Goal: Task Accomplishment & Management: Manage account settings

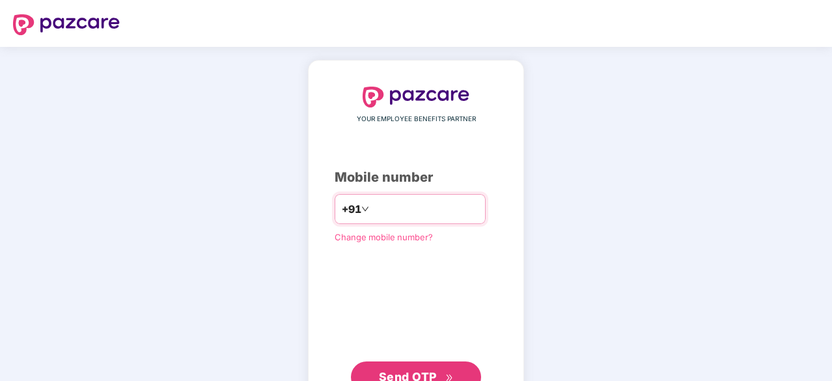
click at [418, 214] on input "number" at bounding box center [425, 209] width 107 height 21
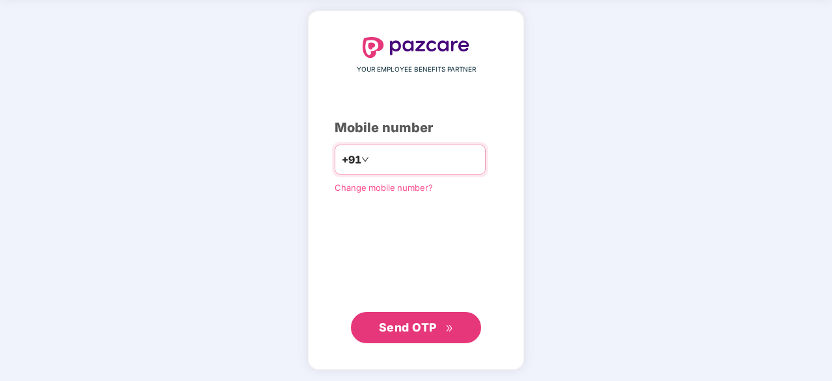
type input "**********"
click at [423, 331] on span "Send OTP" at bounding box center [408, 327] width 58 height 14
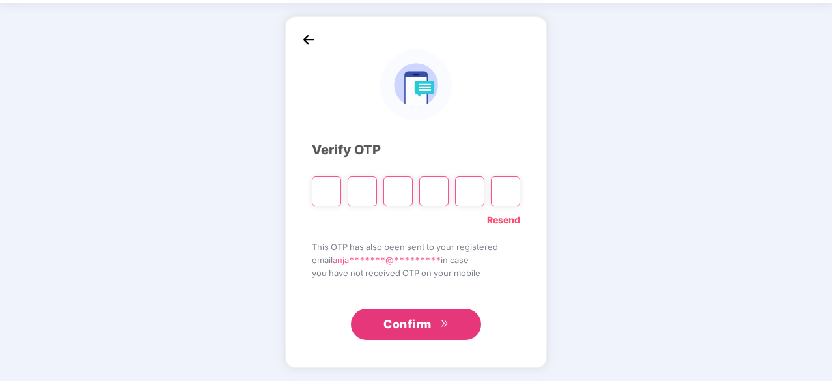
scroll to position [43, 0]
type input "*"
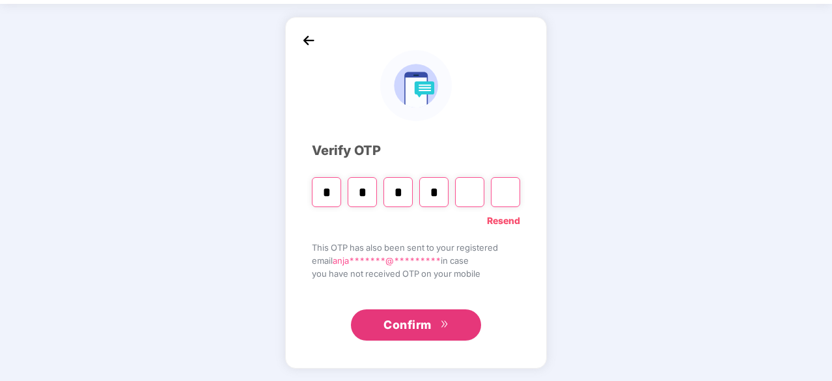
type input "*"
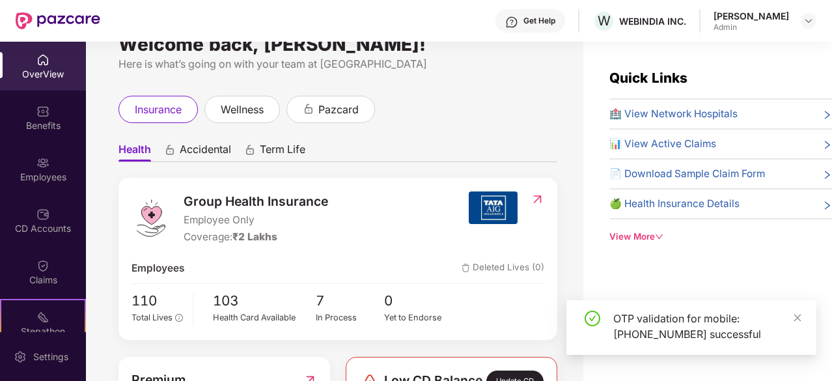
scroll to position [65, 0]
